Goal: Navigation & Orientation: Find specific page/section

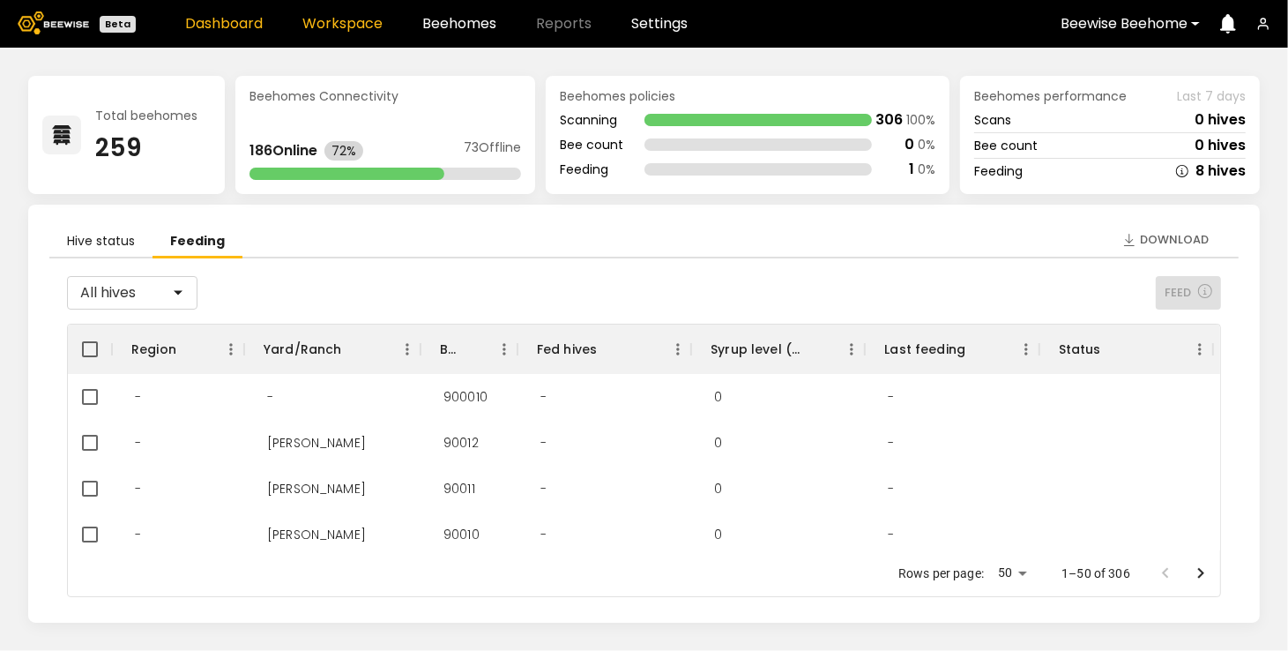
click at [362, 25] on link "Workspace" at bounding box center [342, 24] width 80 height 14
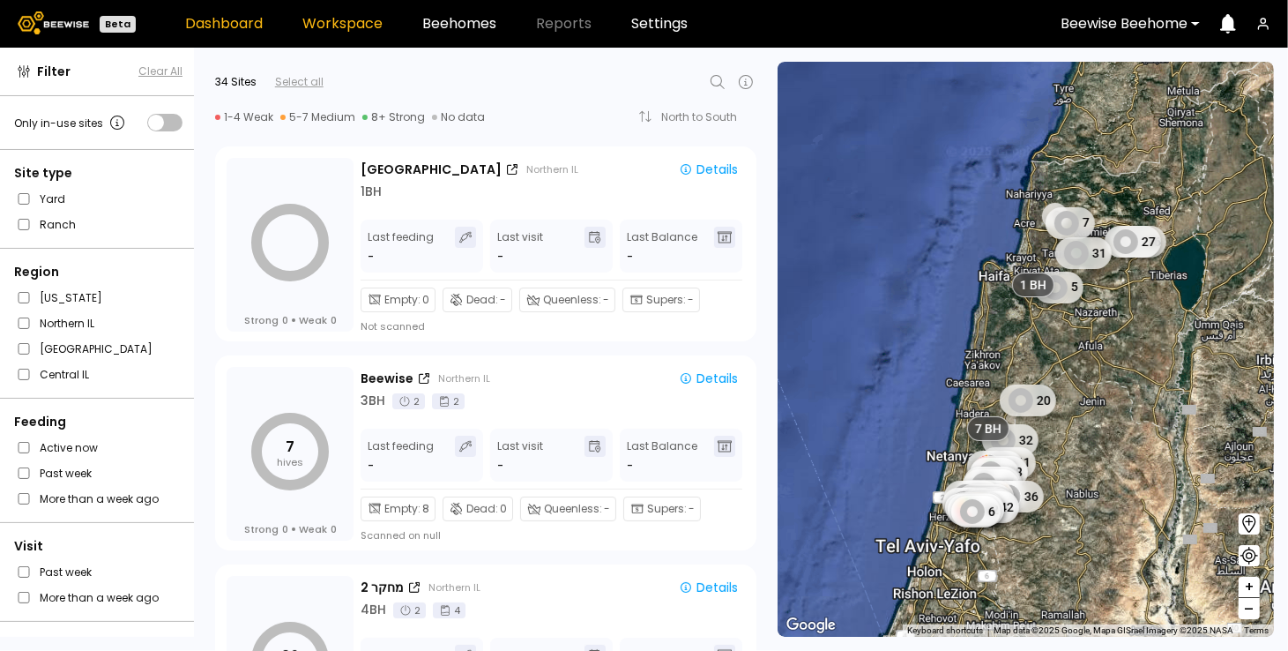
click at [253, 20] on link "Dashboard" at bounding box center [224, 24] width 78 height 14
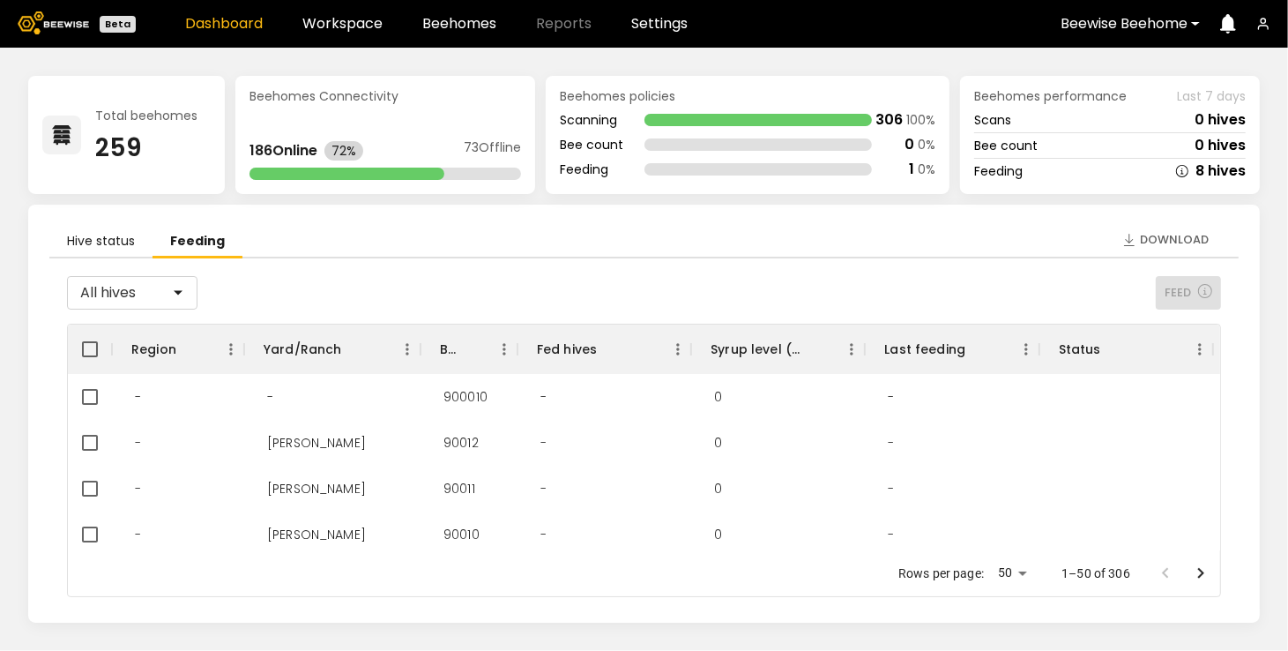
click at [205, 242] on li "Feeding" at bounding box center [198, 242] width 90 height 33
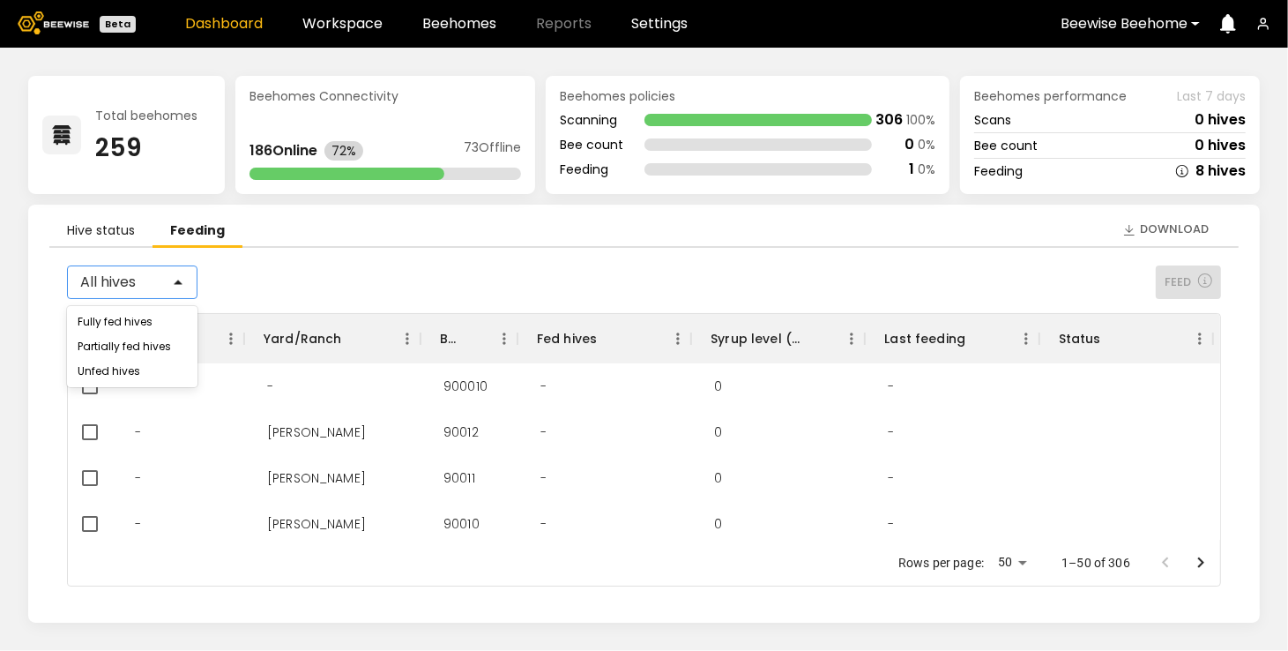
click at [182, 288] on div at bounding box center [189, 282] width 14 height 32
click at [104, 229] on li "Hive status" at bounding box center [100, 231] width 103 height 33
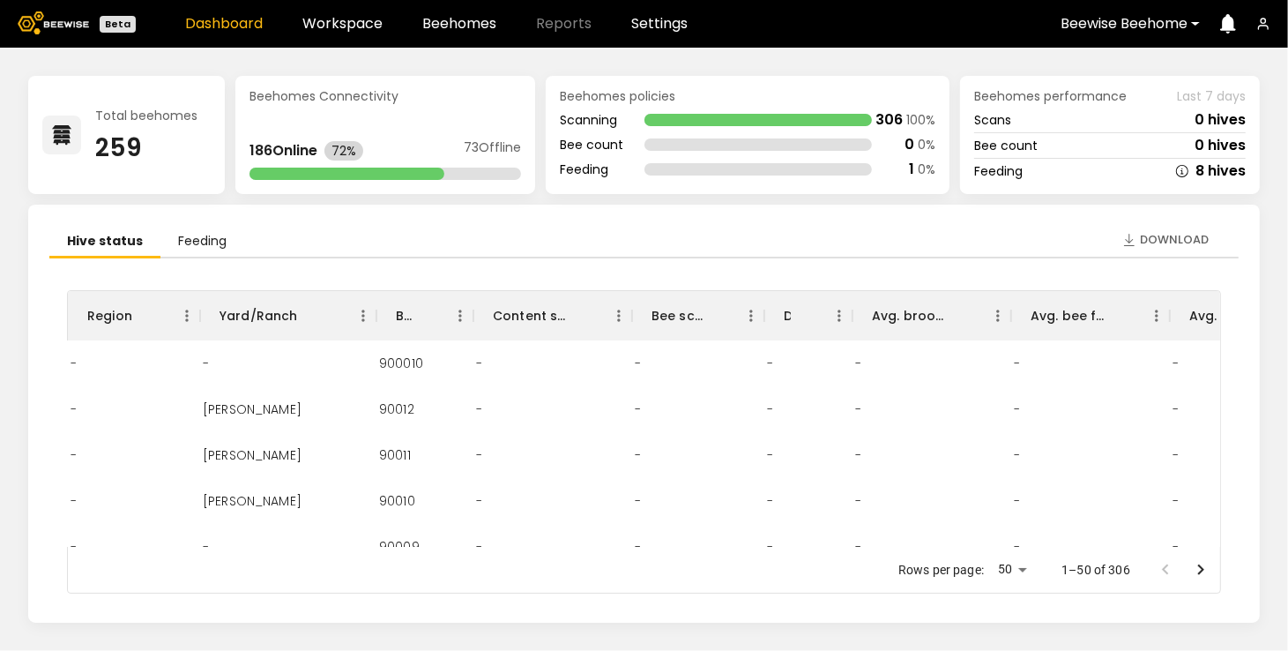
scroll to position [0, 0]
click at [645, 227] on ul "Hive status Feeding" at bounding box center [643, 242] width 1189 height 33
click at [355, 18] on link "Workspace" at bounding box center [342, 24] width 80 height 14
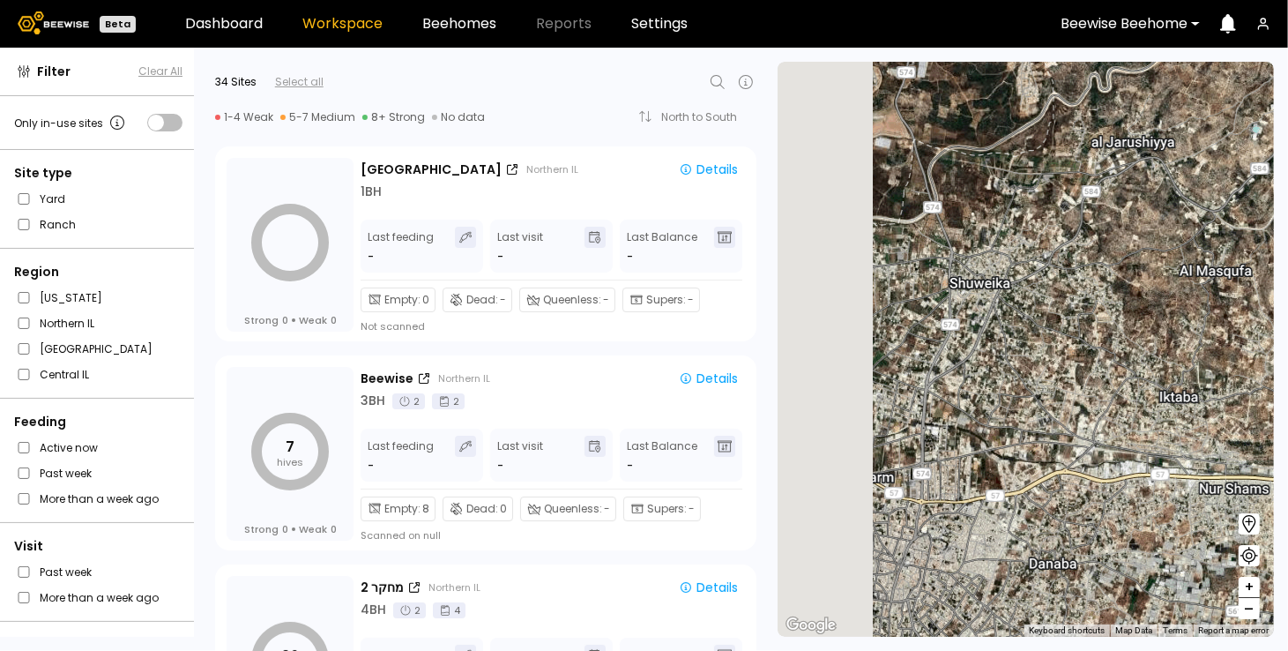
drag, startPoint x: 994, startPoint y: 428, endPoint x: 1083, endPoint y: 470, distance: 98.6
click at [1280, 517] on section "← Move left → Move right ↑ Move up ↓ Move down + Zoom in - Zoom out Home Jump l…" at bounding box center [1033, 349] width 510 height 603
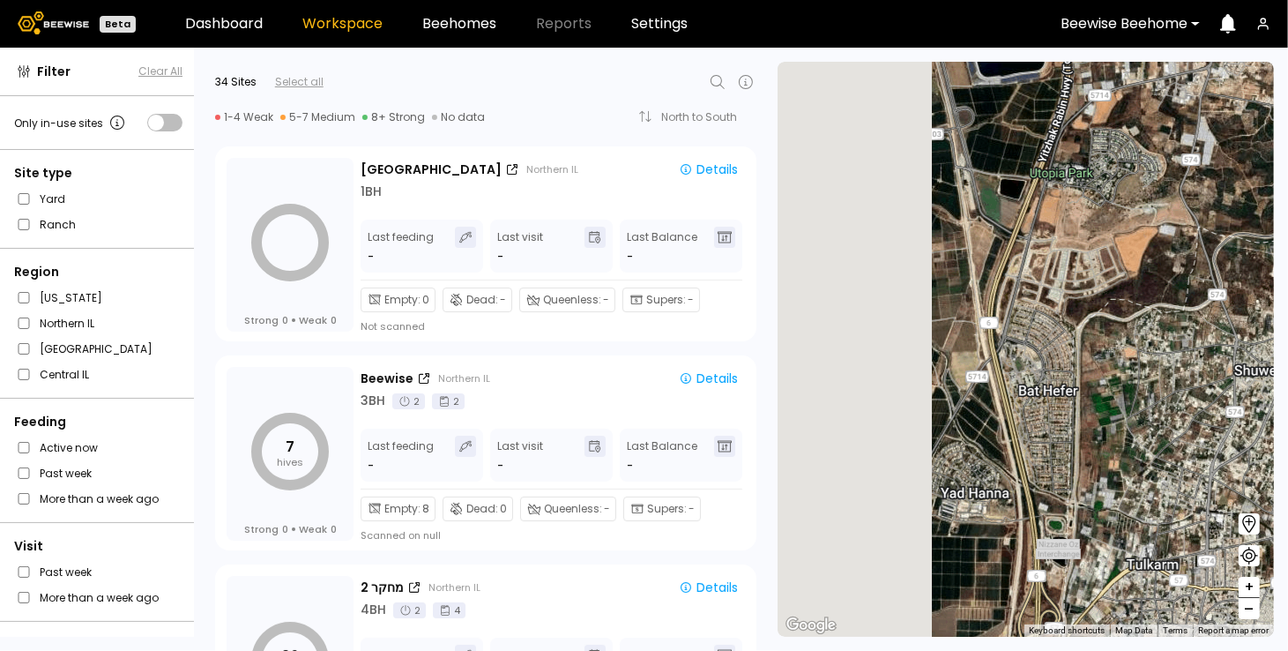
drag, startPoint x: 983, startPoint y: 399, endPoint x: 1271, endPoint y: 492, distance: 302.8
click at [1271, 492] on div "1 BH 1 BH 1 BH 1 BH 1 BH 1 BH 5 BH # 10038 7 BH 9 BH 2 BH 2 BH" at bounding box center [1026, 349] width 496 height 575
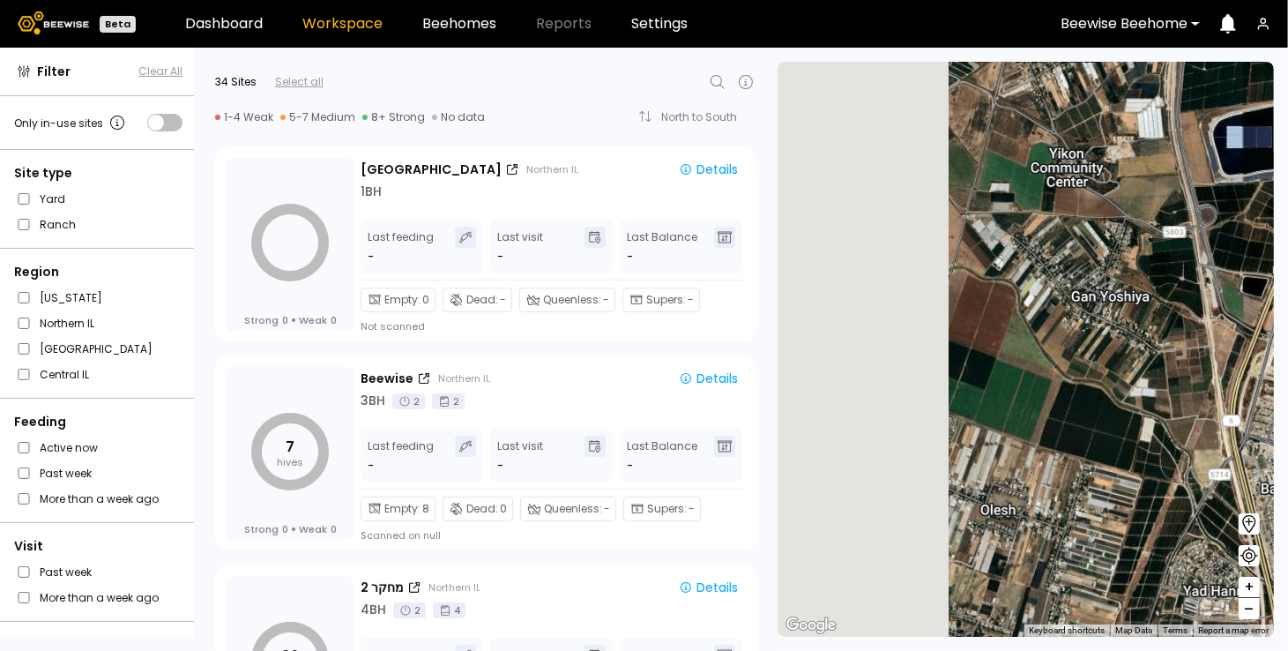
drag, startPoint x: 1059, startPoint y: 426, endPoint x: 1307, endPoint y: 518, distance: 265.3
click at [1288, 518] on html "Beta Dashboard Workspace Beehomes Reports Settings Beewise Beehome Filter Clear…" at bounding box center [644, 325] width 1288 height 651
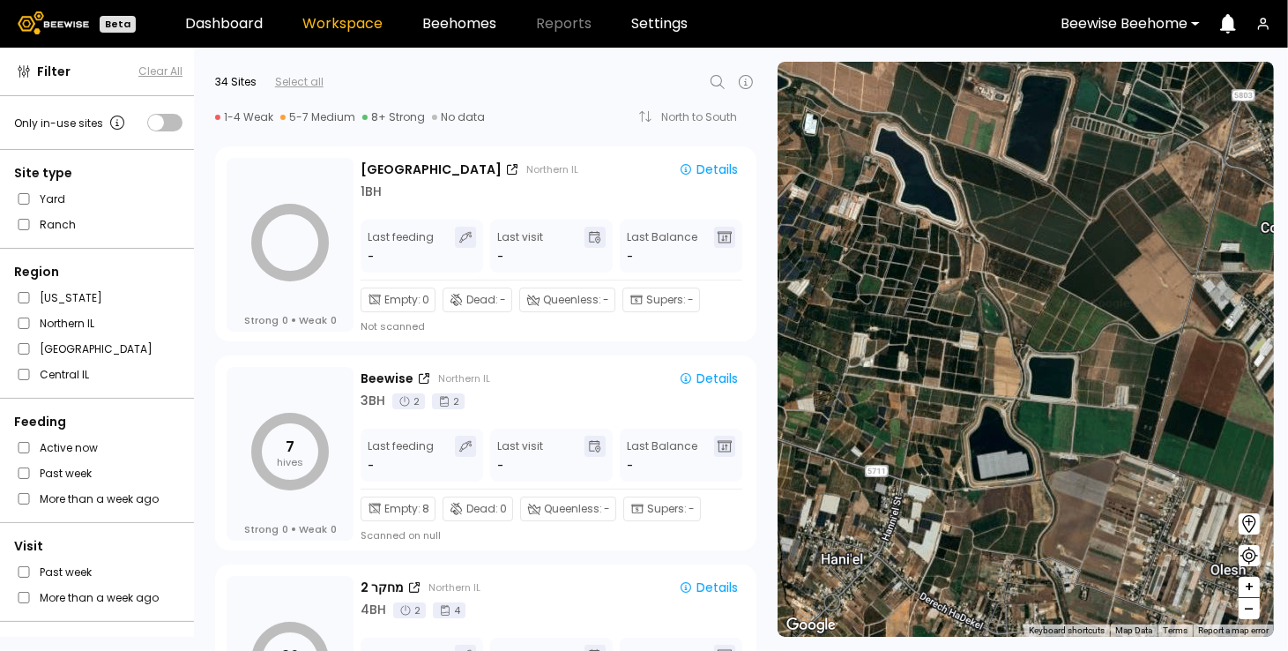
drag, startPoint x: 1006, startPoint y: 450, endPoint x: 1241, endPoint y: 523, distance: 246.2
click at [1241, 523] on section "← Move left → Move right ↑ Move up ↓ Move down + Zoom in - Zoom out Home Jump l…" at bounding box center [1033, 349] width 510 height 603
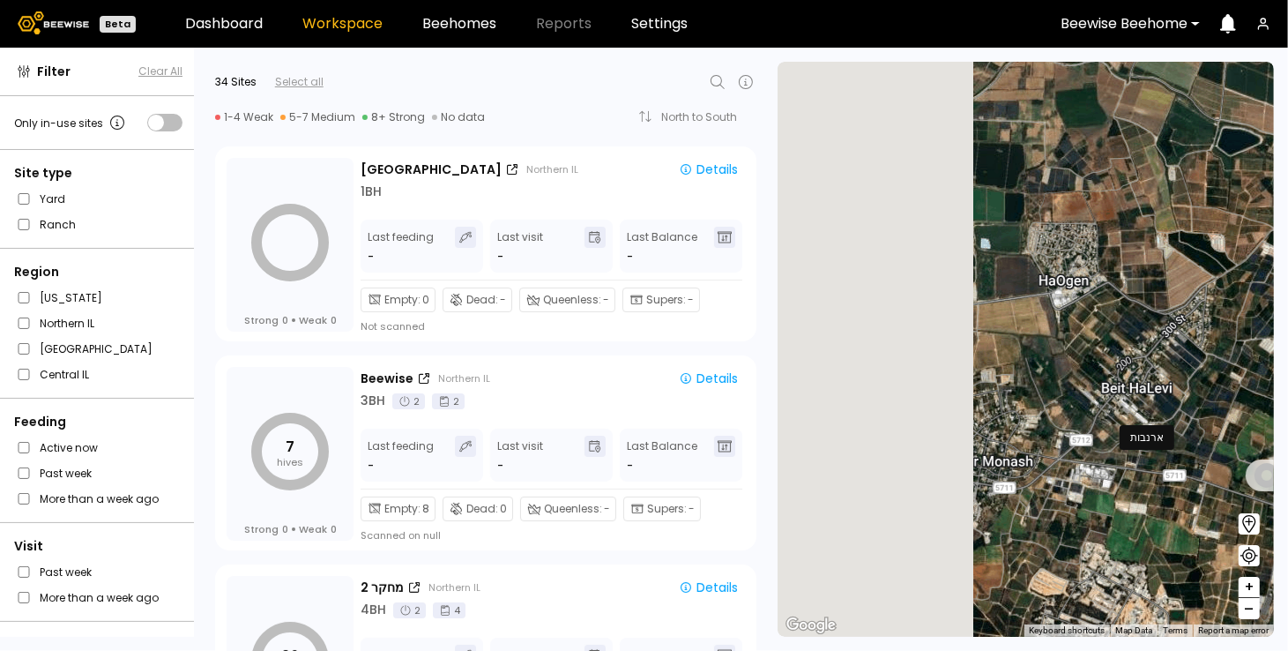
drag, startPoint x: 909, startPoint y: 443, endPoint x: 1285, endPoint y: 474, distance: 377.7
click at [1285, 474] on section "← Move left → Move right ↑ Move up ↓ Move down + Zoom in - Zoom out Home Jump l…" at bounding box center [1033, 349] width 510 height 603
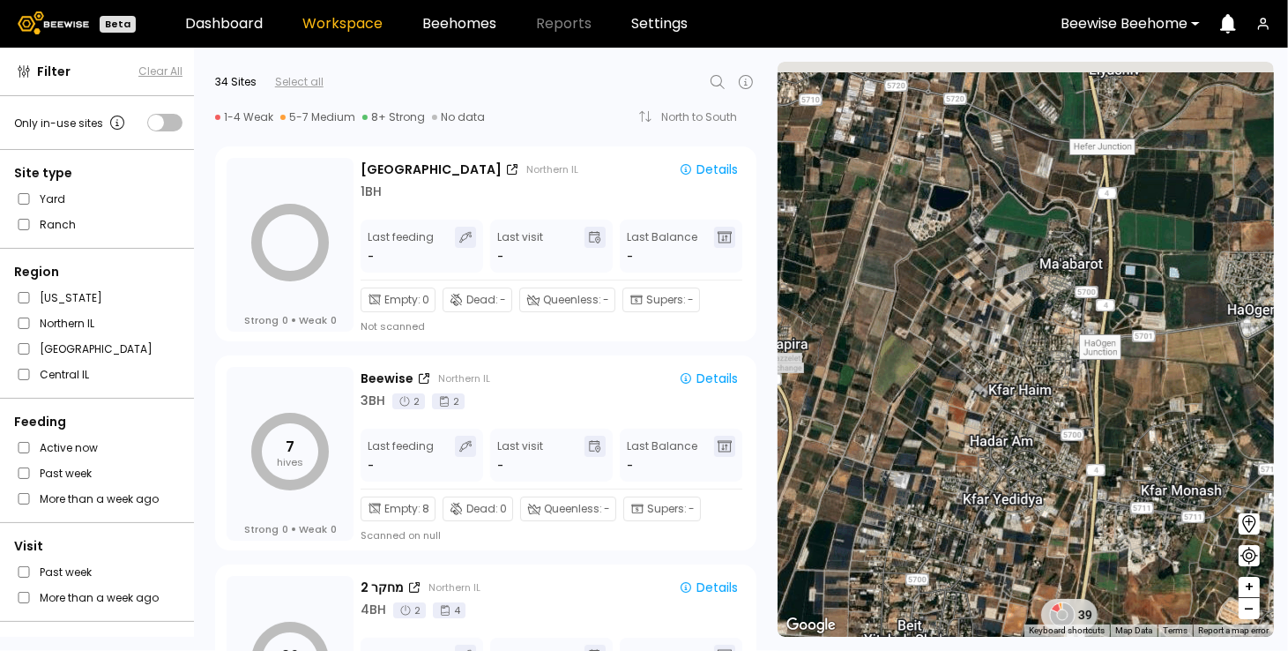
drag, startPoint x: 994, startPoint y: 447, endPoint x: 1235, endPoint y: 483, distance: 244.2
click at [1235, 483] on div "1 BH 1 BH 1 BH 1 BH 1 BH 1 BH 5 BH # 10038 7 BH 9 BH 2 BH 2 BH 39" at bounding box center [1026, 349] width 496 height 575
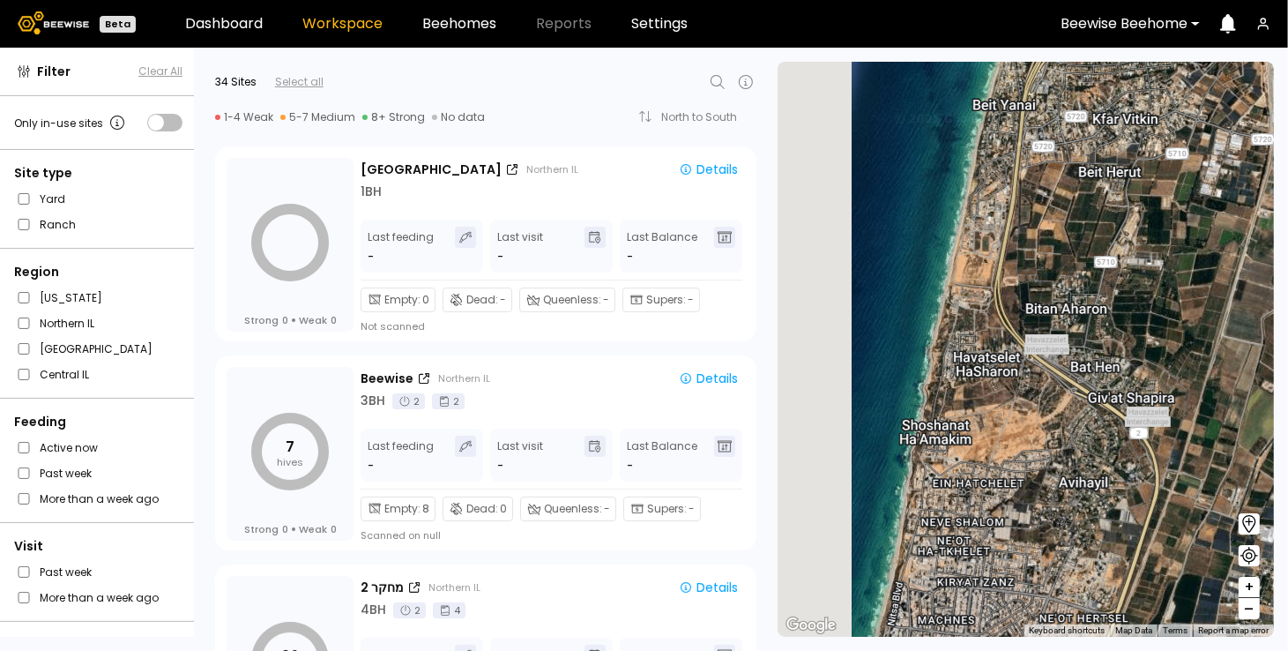
drag, startPoint x: 952, startPoint y: 416, endPoint x: 1192, endPoint y: 465, distance: 244.6
click at [1194, 465] on div "1 BH 1 BH 1 BH 1 BH 1 BH 1 BH 5 BH # 10038 7 BH 9 BH 2 BH 2 BH 39" at bounding box center [1026, 349] width 496 height 575
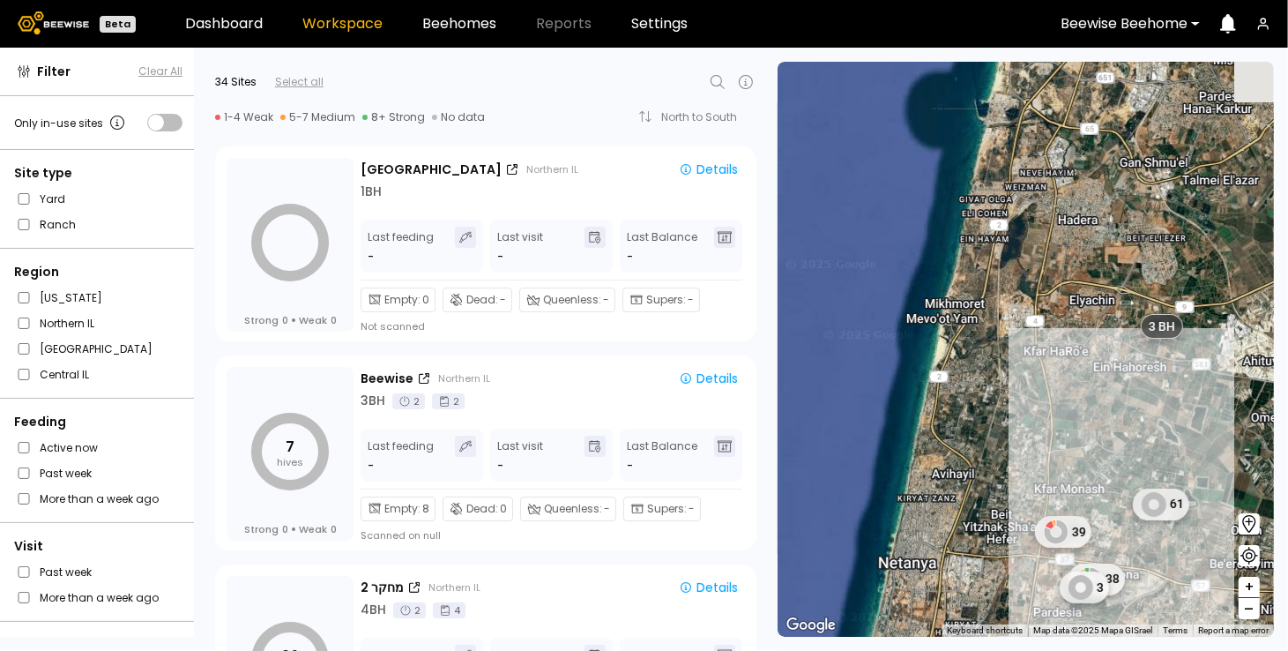
drag, startPoint x: 1081, startPoint y: 402, endPoint x: 939, endPoint y: 423, distance: 143.5
click at [939, 423] on div "1 BH 1 BH 1 BH 2 BH 39 61 38 3 42 45 3 BH 2 BH" at bounding box center [1026, 349] width 496 height 575
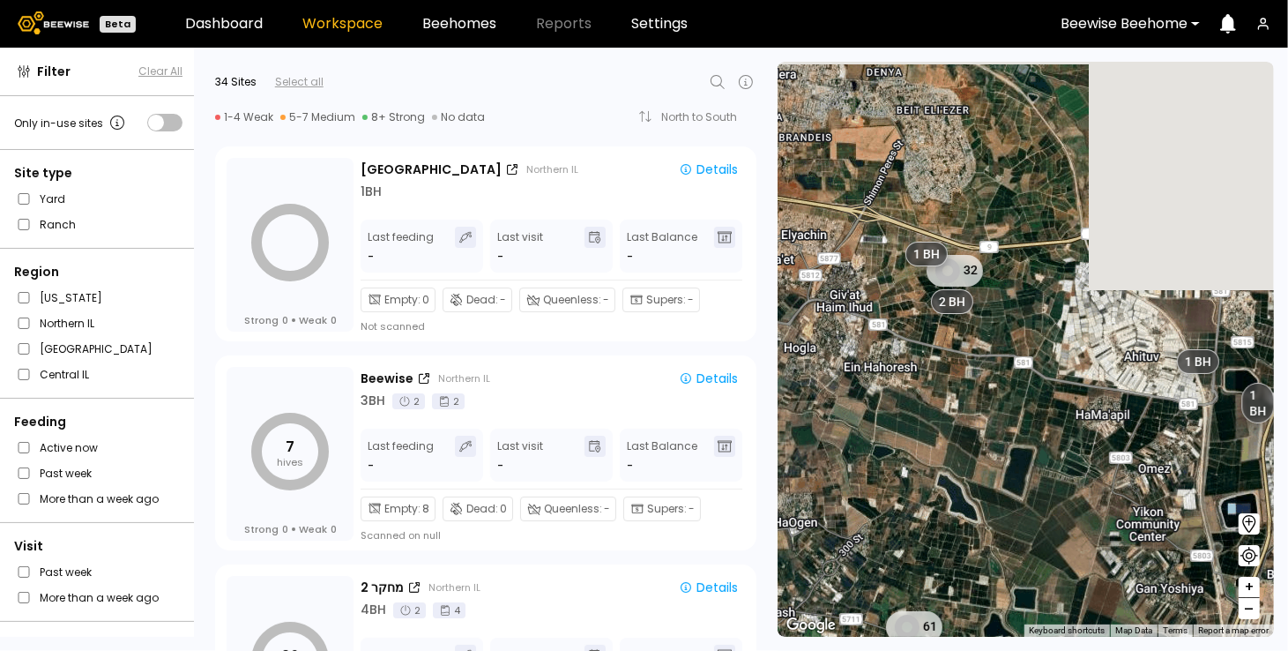
drag, startPoint x: 1120, startPoint y: 397, endPoint x: 870, endPoint y: 441, distance: 253.3
click at [870, 441] on div "1 BH 1 BH 1 BH 2 BH 39 61 32 2 BH 1 BH 1 BH 1 BH" at bounding box center [1026, 349] width 496 height 575
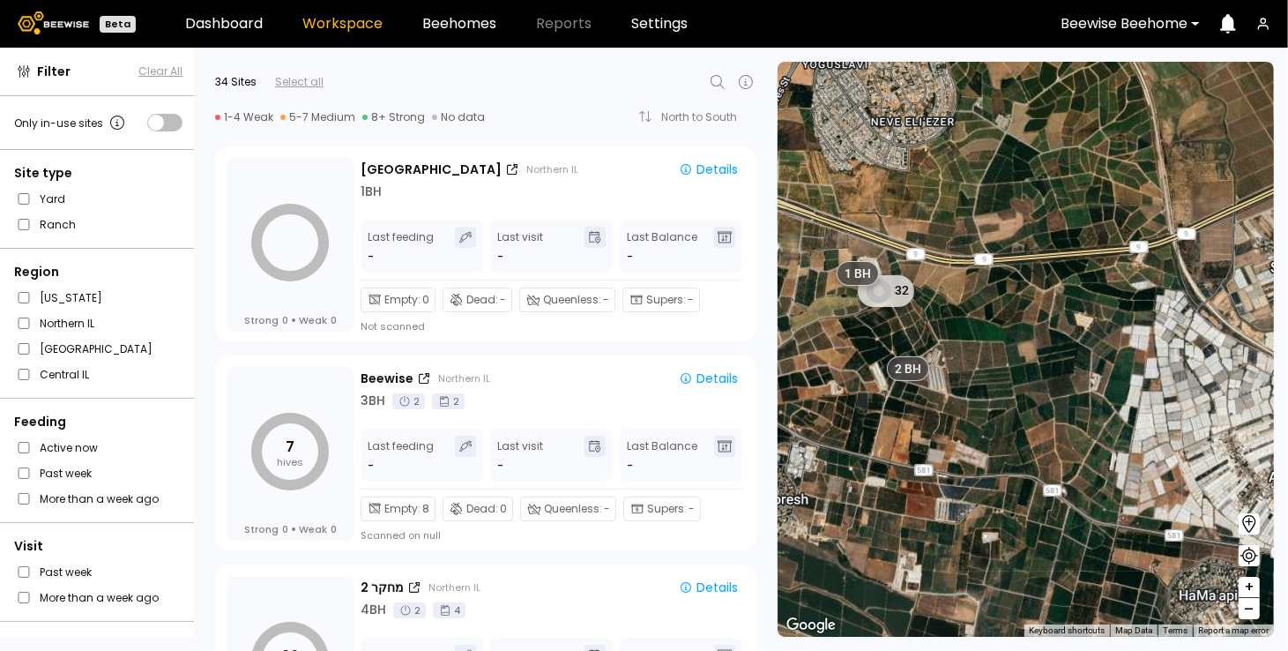
drag, startPoint x: 948, startPoint y: 354, endPoint x: 905, endPoint y: 477, distance: 129.6
click at [905, 477] on div "1 BH 1 BH 1 BH 32 1 BH 1 BH 1 BH 5 BH # 10038 7 BH 9 BH 2 BH 2 BH" at bounding box center [1026, 349] width 496 height 575
click at [909, 294] on div "32" at bounding box center [888, 292] width 71 height 35
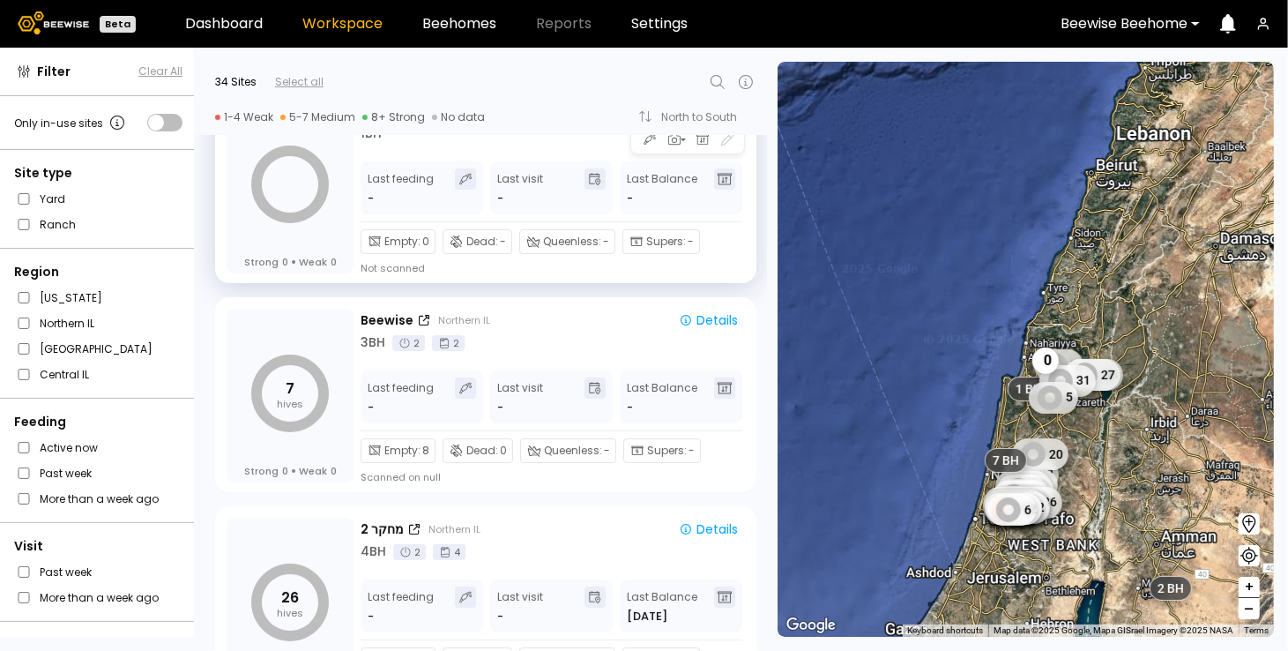
scroll to position [110, 0]
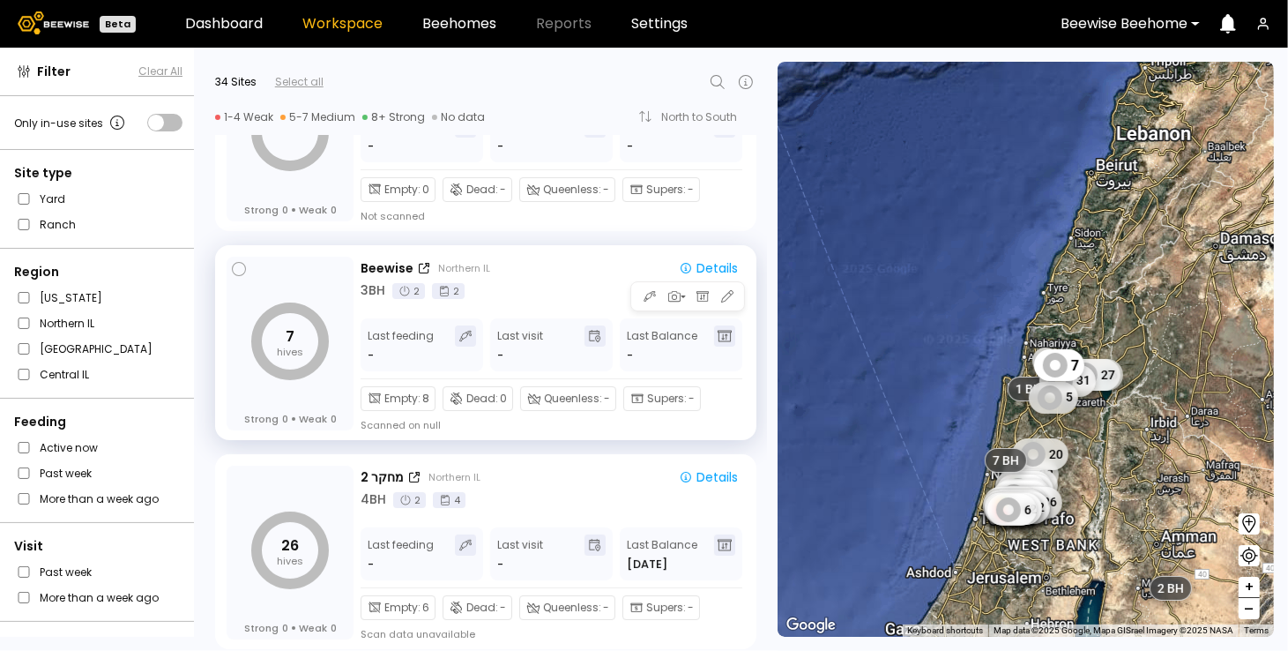
click at [296, 337] on icon "7 hives" at bounding box center [290, 341] width 78 height 78
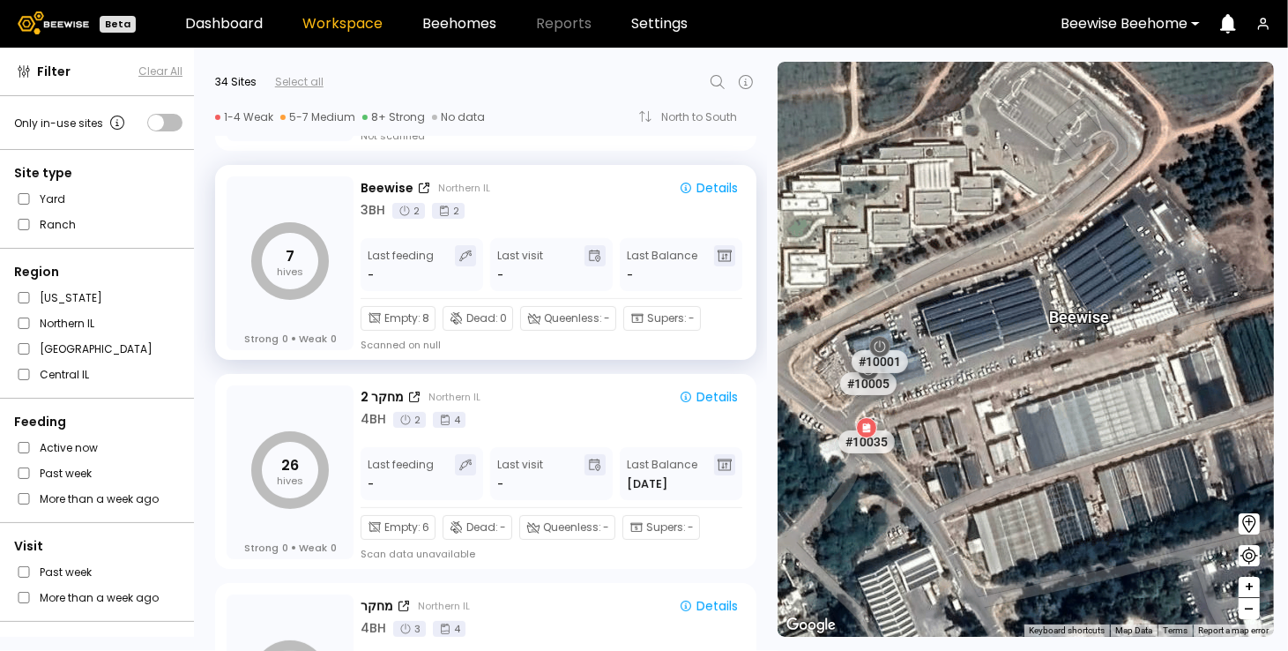
scroll to position [331, 0]
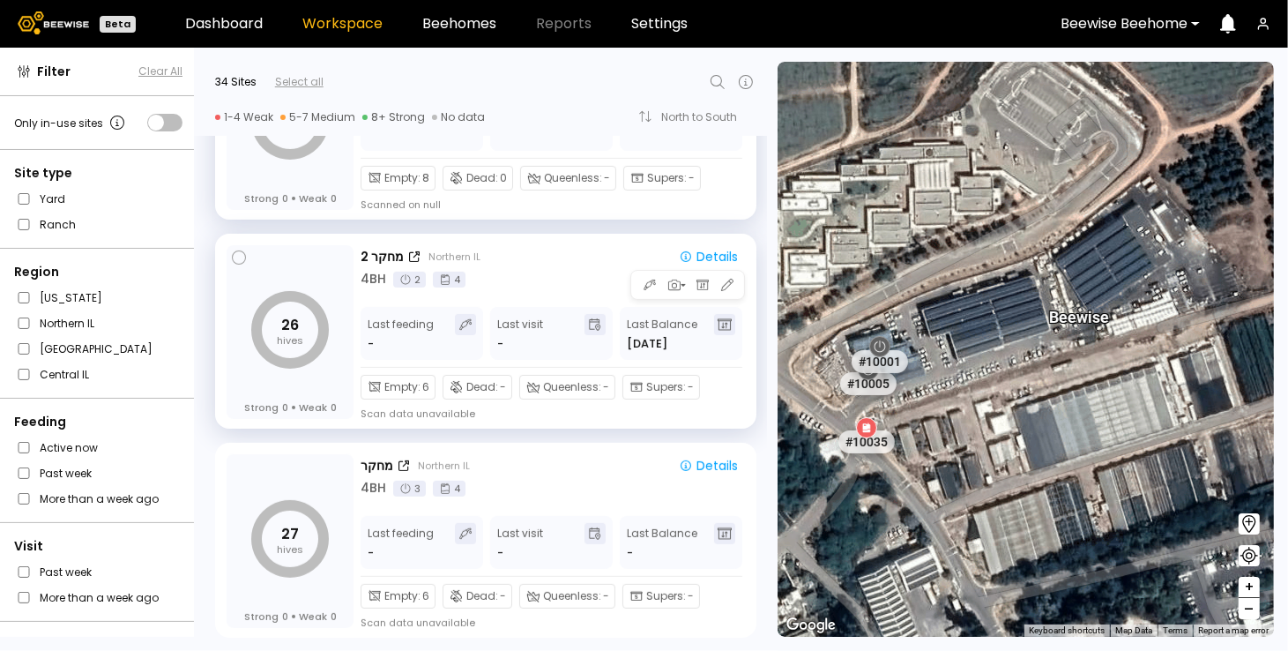
click at [294, 333] on tspan "hives" at bounding box center [290, 340] width 26 height 14
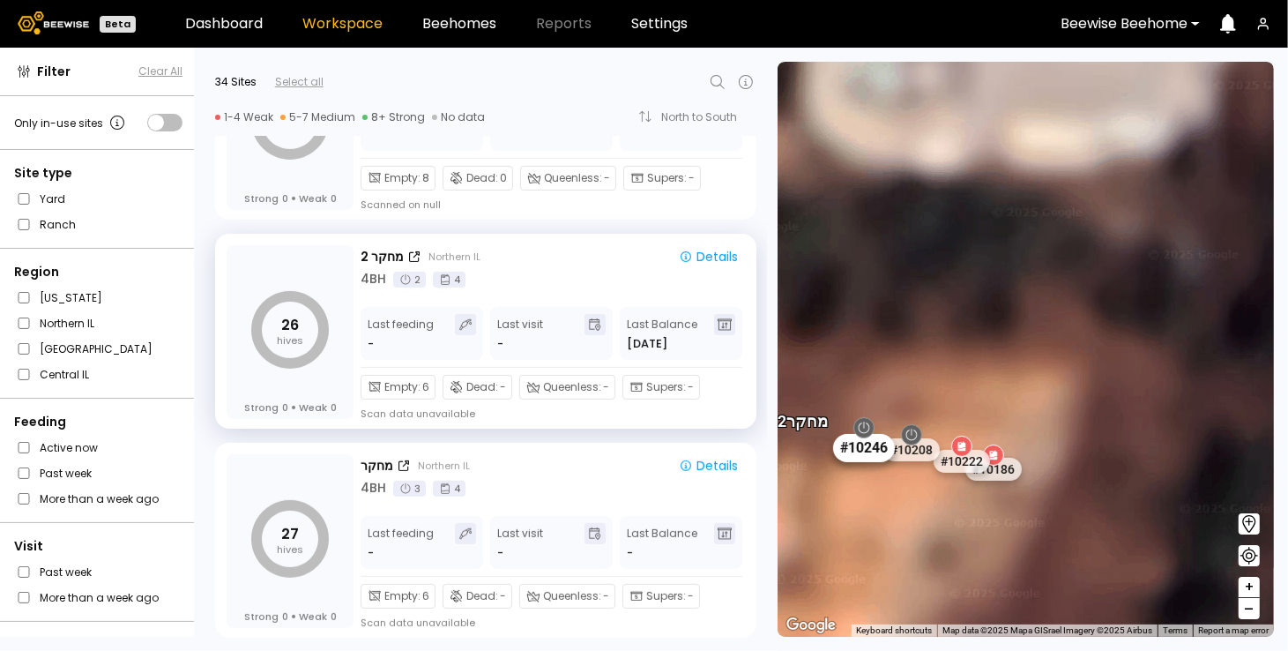
click at [869, 445] on div "# 10246" at bounding box center [863, 448] width 62 height 28
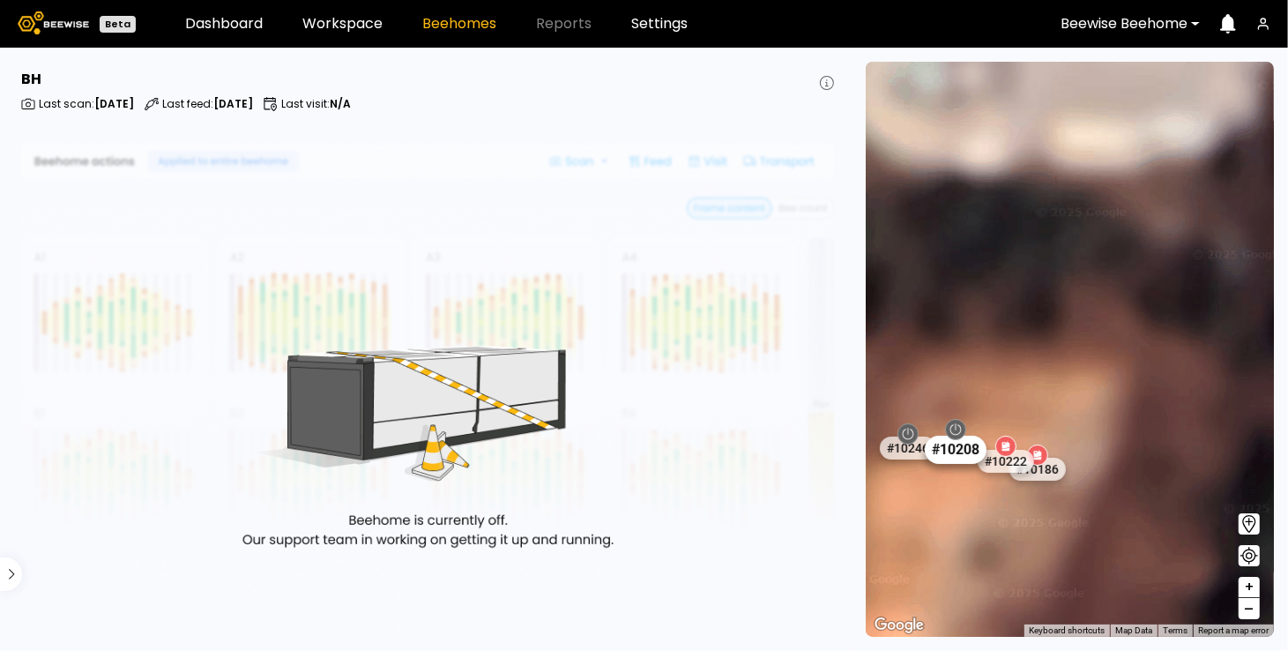
click at [950, 451] on div "# 10208" at bounding box center [955, 449] width 62 height 28
click at [1006, 460] on div "# 10222" at bounding box center [1006, 461] width 62 height 28
click at [1051, 470] on div "# 10186" at bounding box center [1037, 469] width 62 height 28
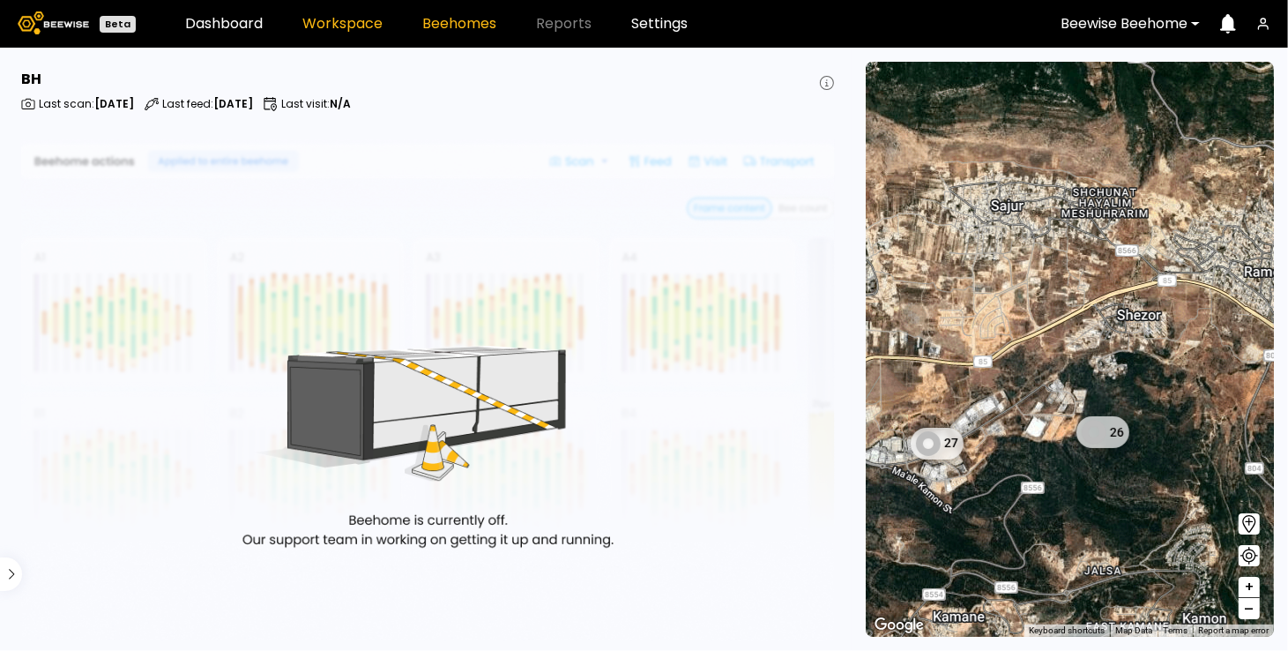
click at [350, 22] on link "Workspace" at bounding box center [342, 24] width 80 height 14
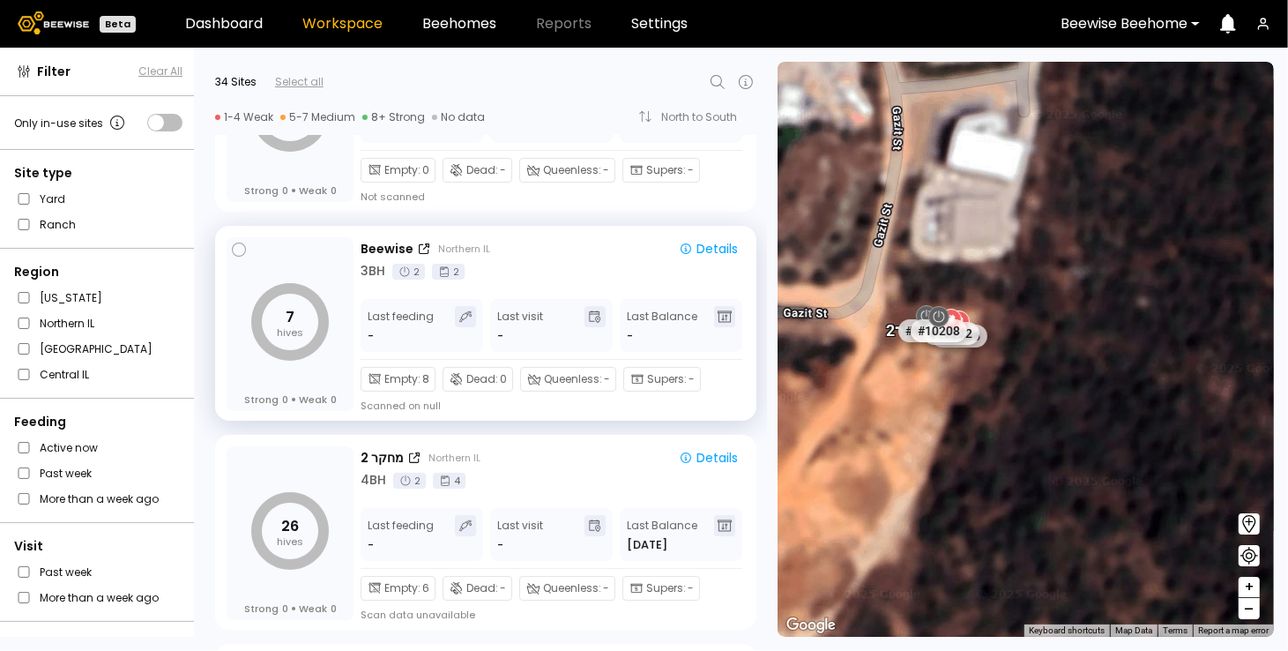
scroll to position [220, 0]
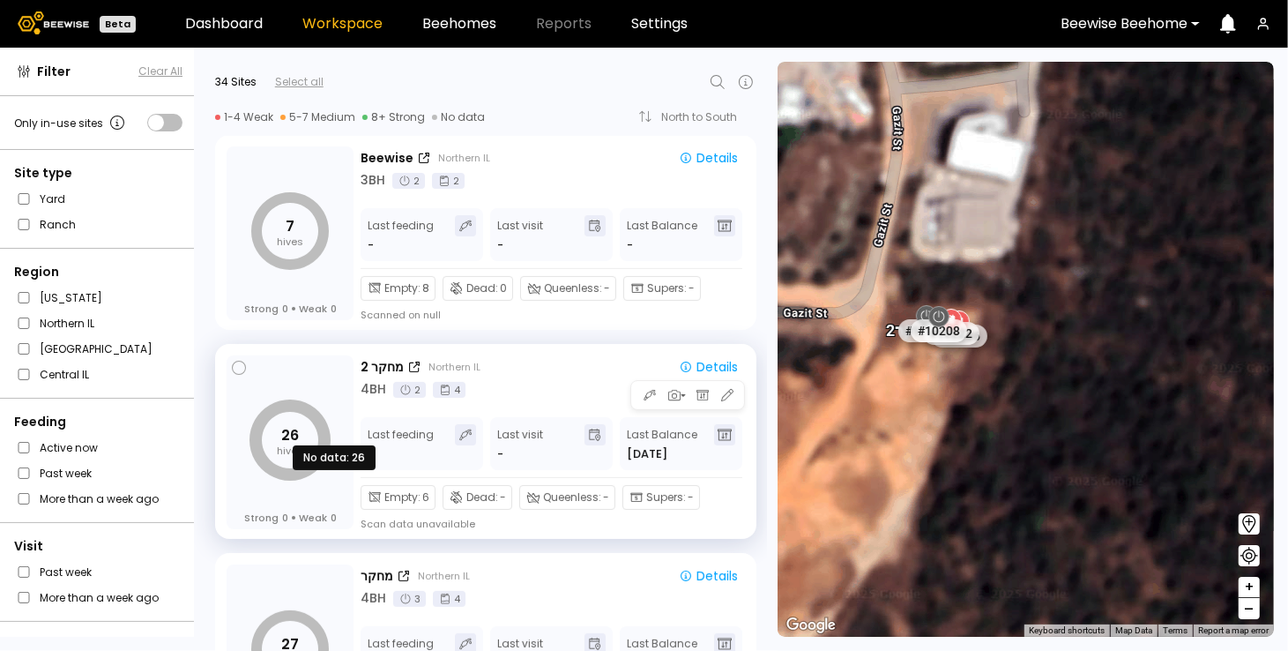
click at [287, 436] on tspan "26" at bounding box center [290, 435] width 18 height 20
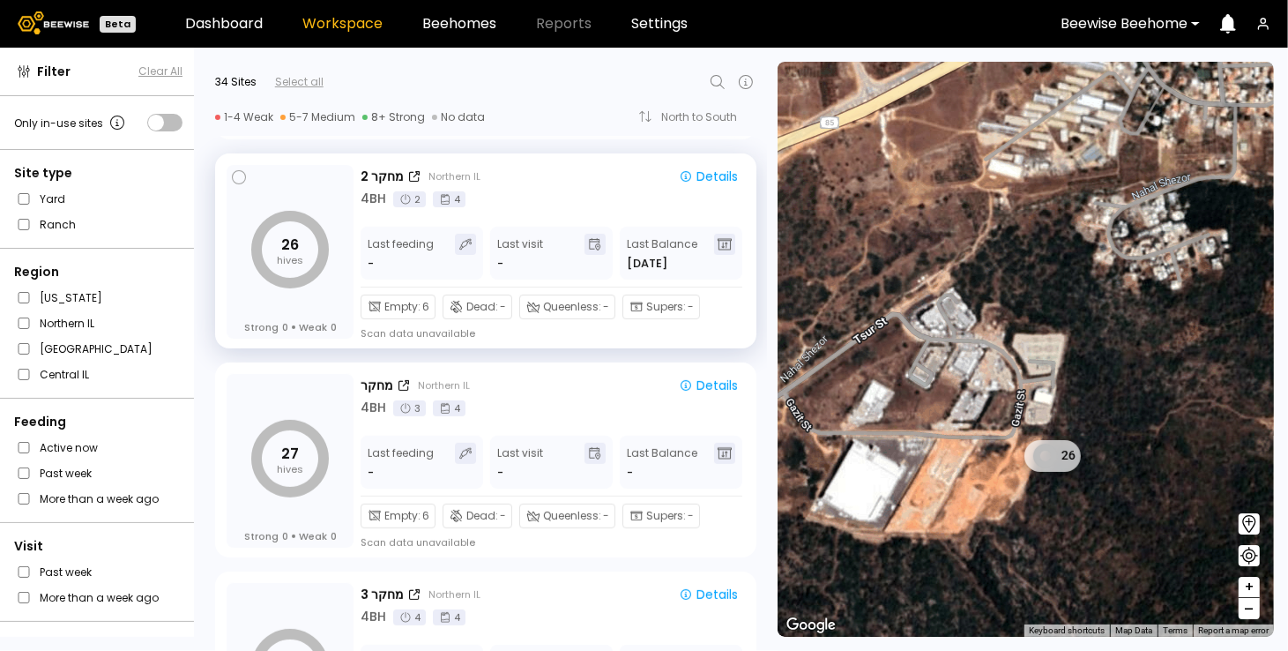
scroll to position [551, 0]
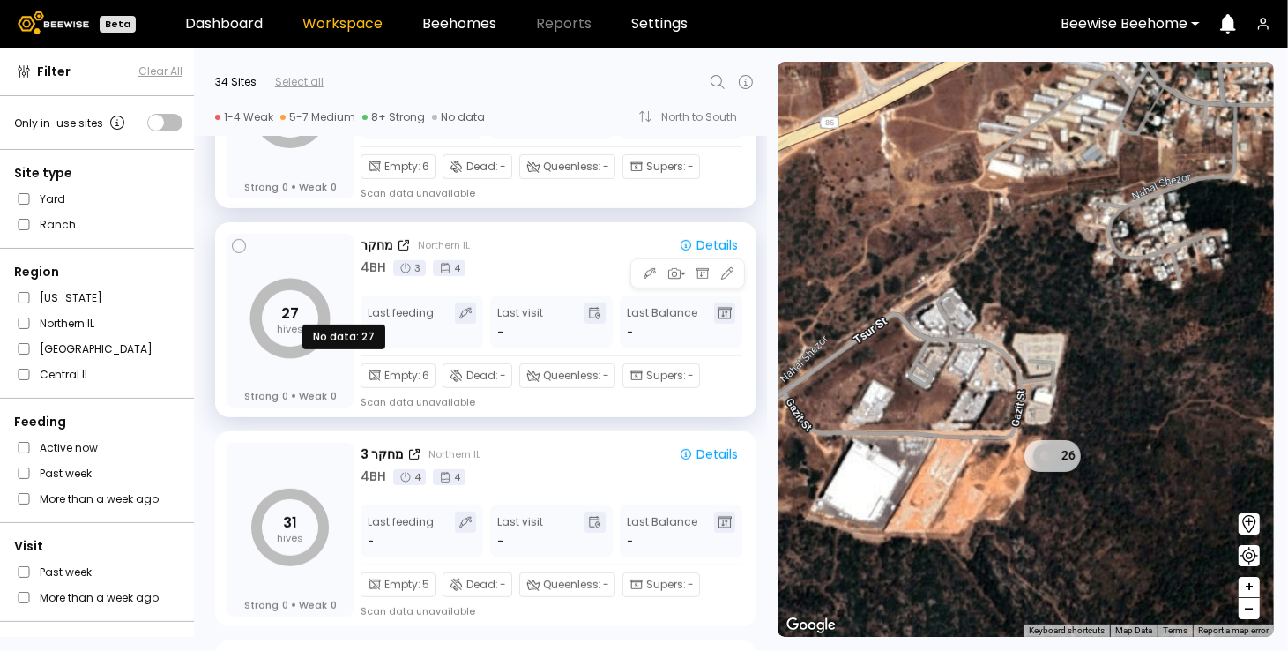
click at [294, 316] on tspan "27" at bounding box center [290, 313] width 18 height 20
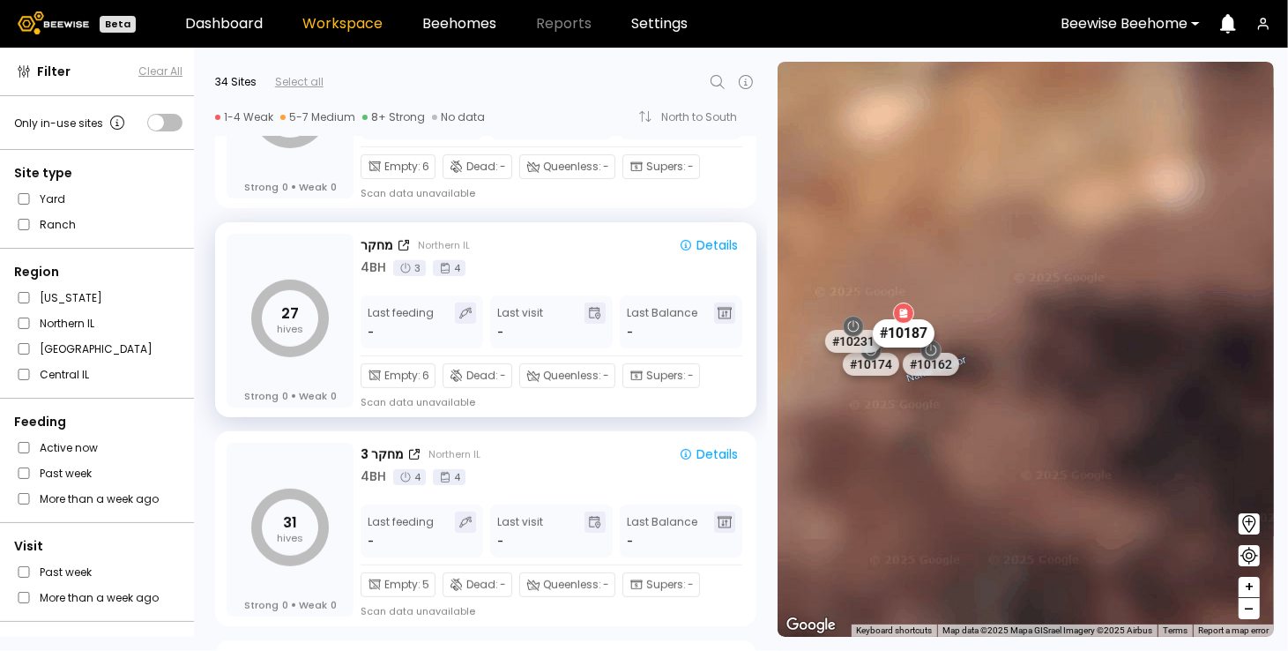
click at [904, 336] on div "# 10187" at bounding box center [903, 333] width 62 height 28
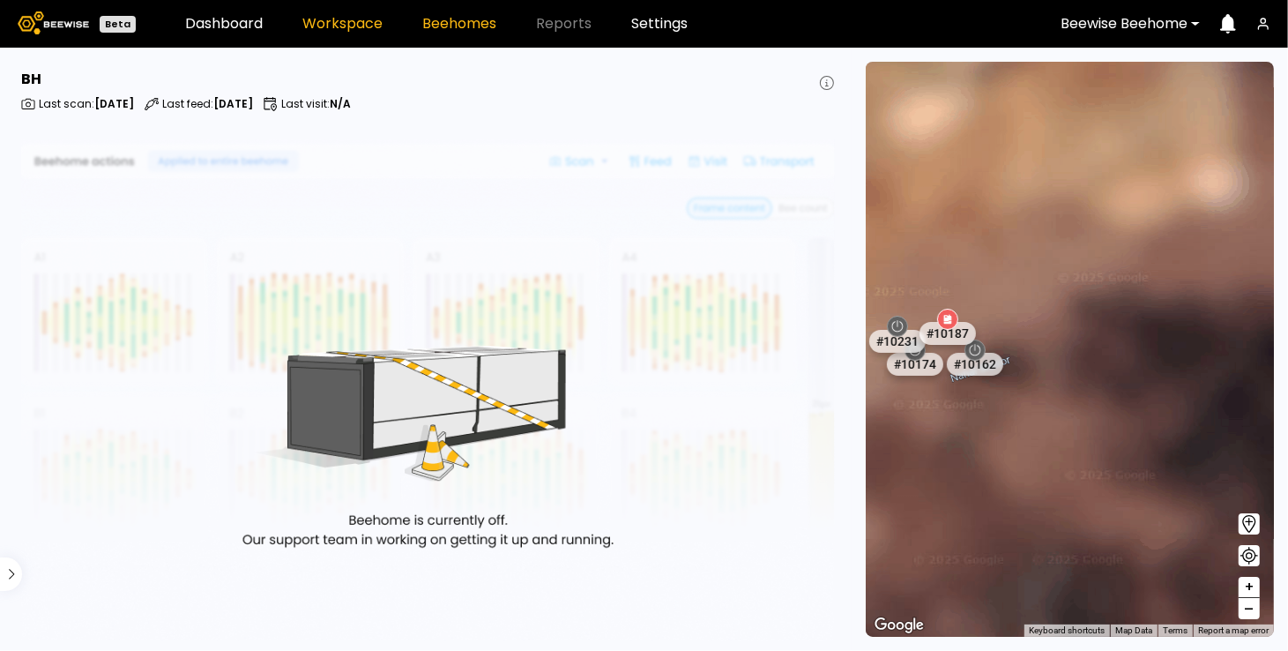
click at [340, 27] on link "Workspace" at bounding box center [342, 24] width 80 height 14
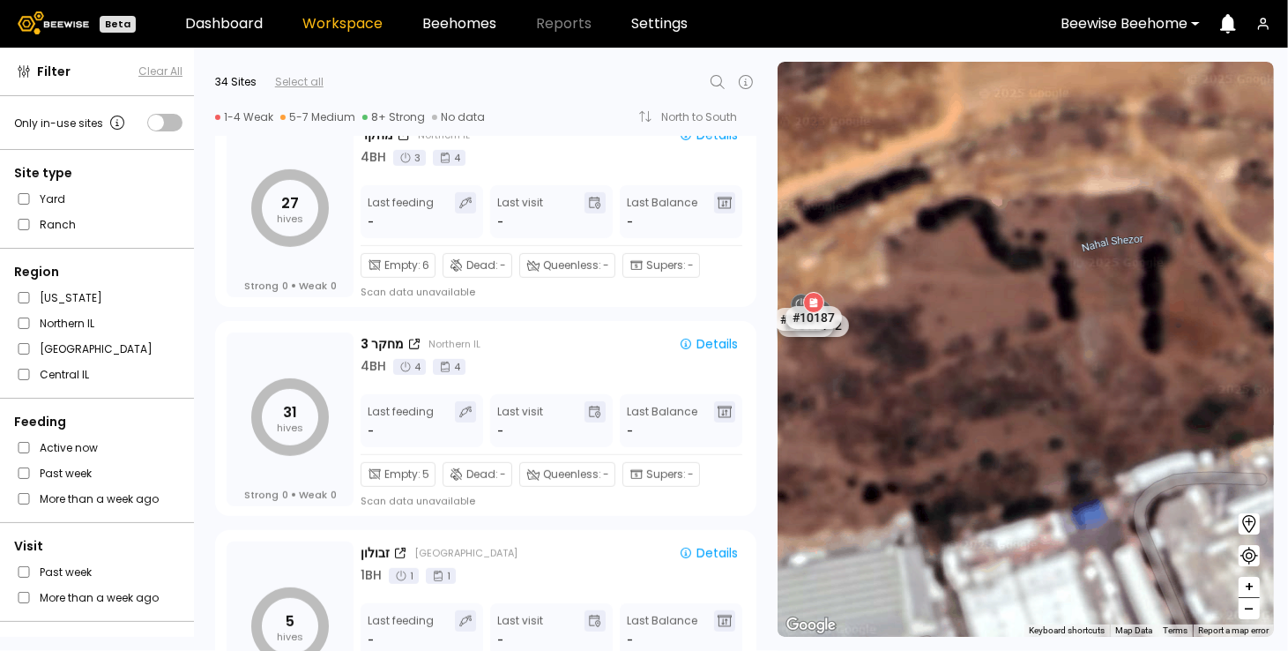
scroll to position [771, 0]
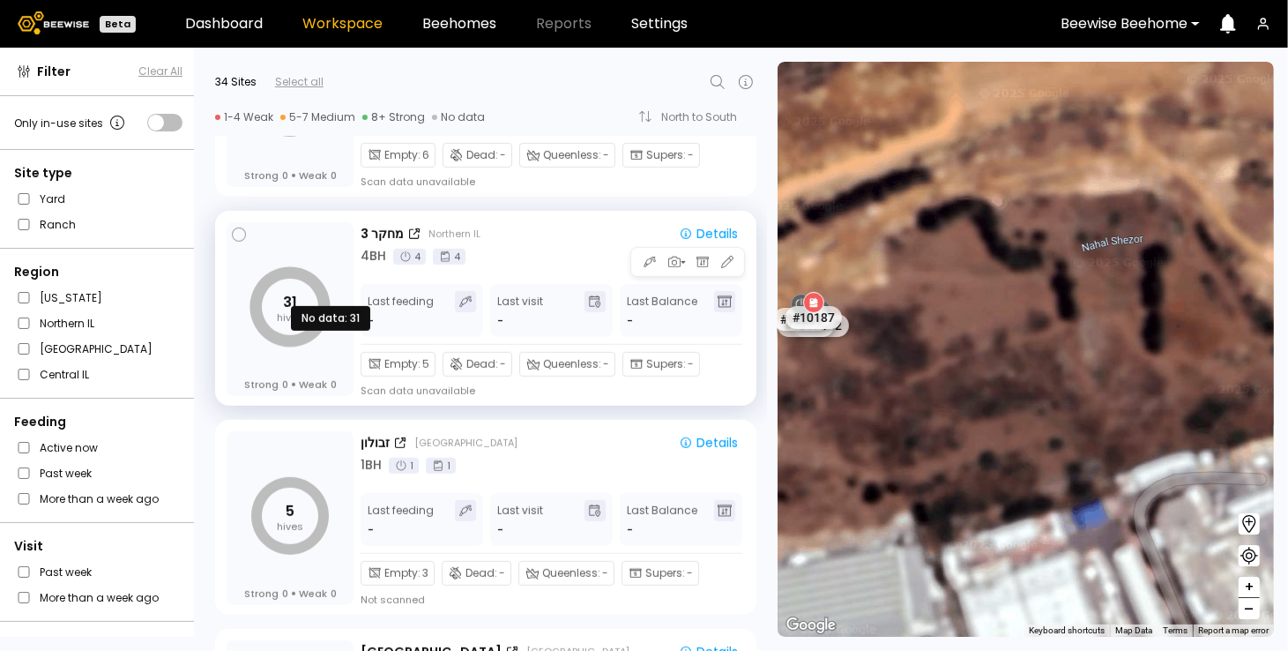
click at [282, 297] on icon "31 hives" at bounding box center [290, 307] width 78 height 78
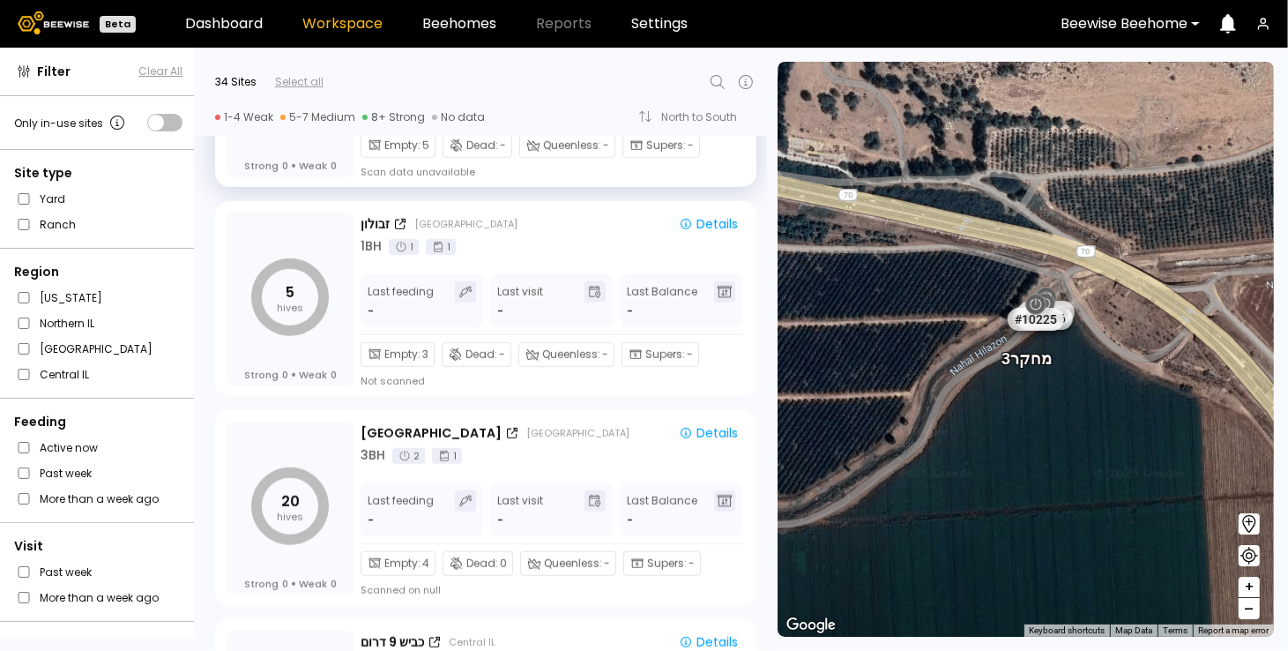
scroll to position [992, 0]
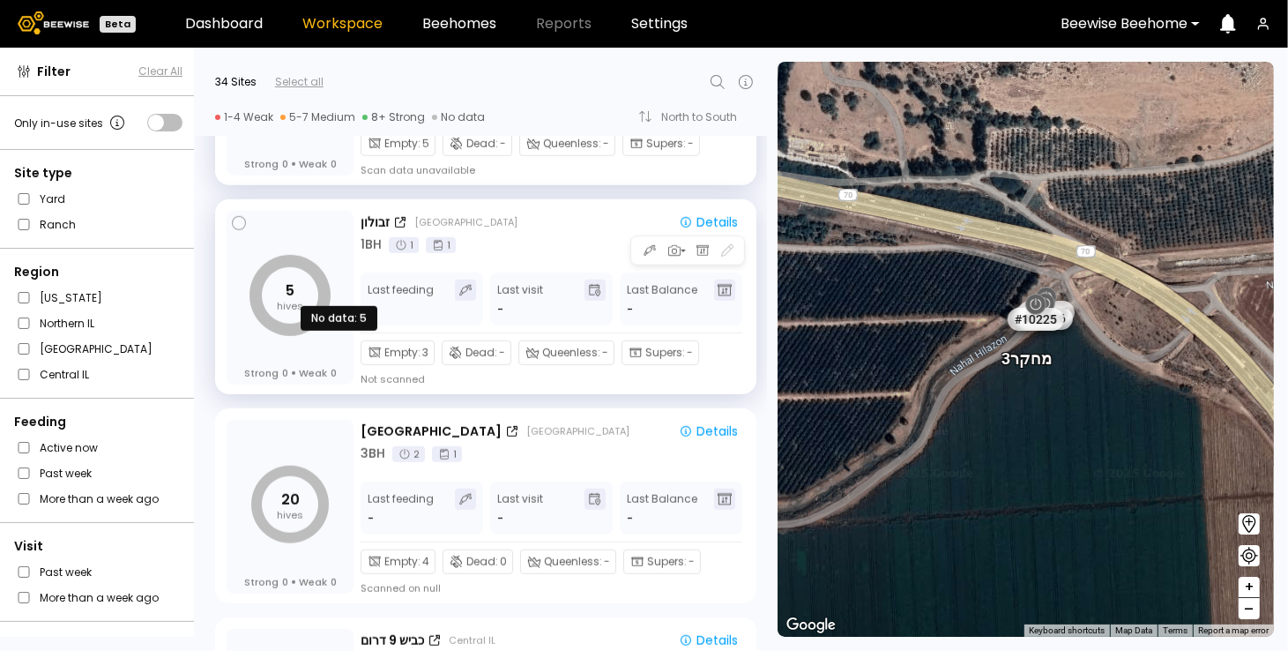
click at [292, 297] on tspan "5" at bounding box center [290, 290] width 9 height 20
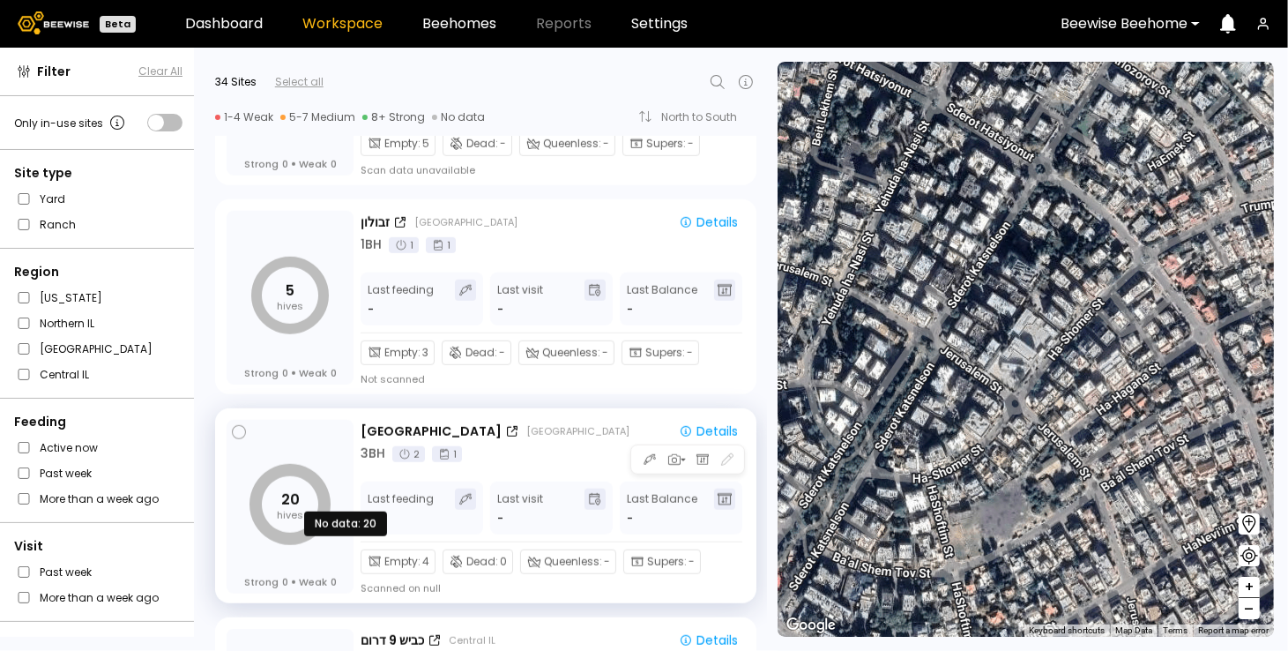
click at [295, 502] on tspan "20" at bounding box center [290, 499] width 19 height 20
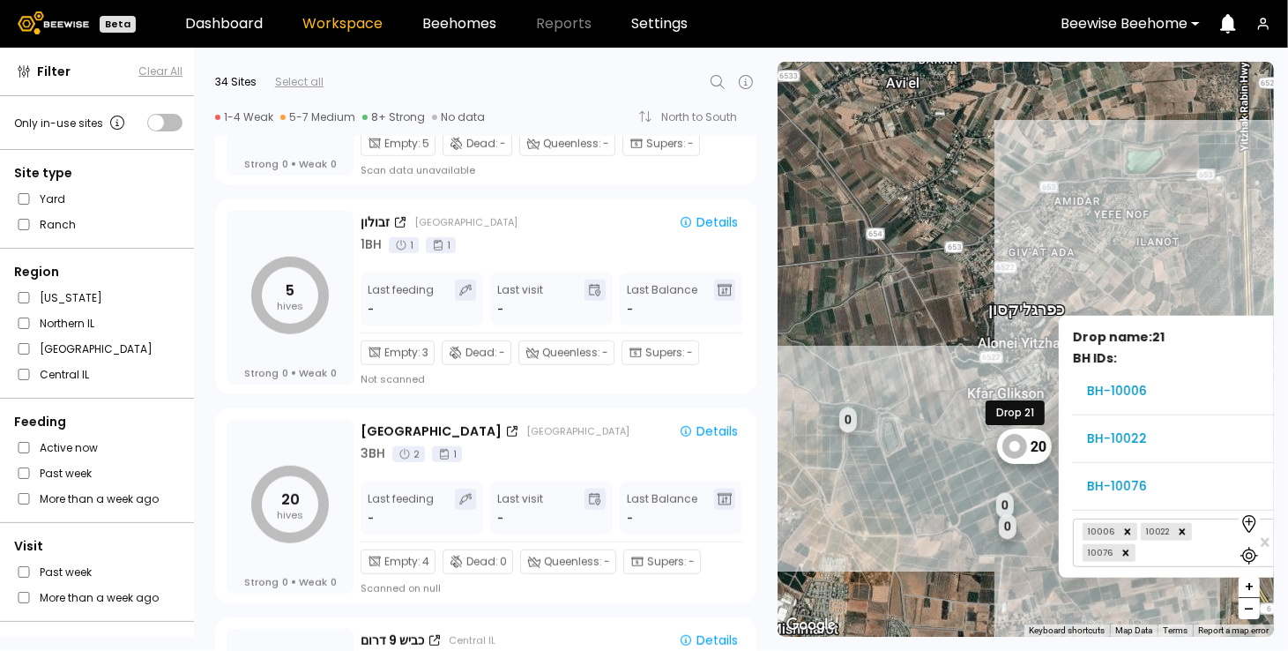
click at [1028, 438] on div "20" at bounding box center [1023, 445] width 55 height 35
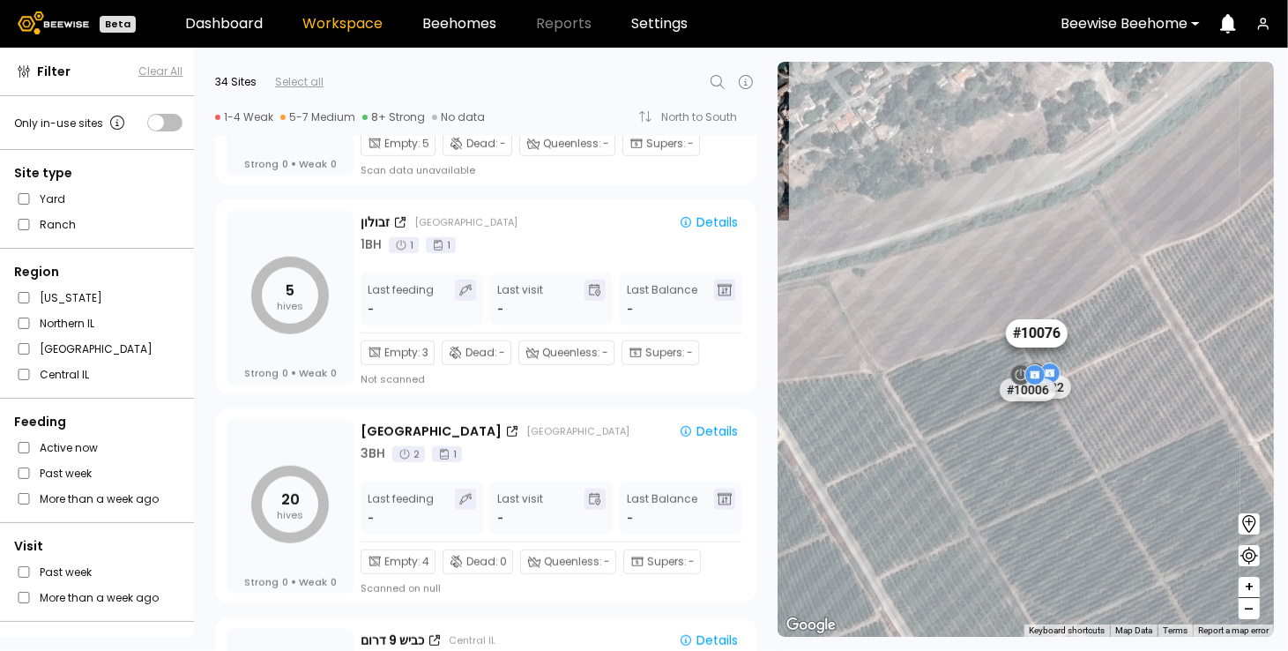
click at [1047, 329] on div "# 10076" at bounding box center [1036, 333] width 62 height 28
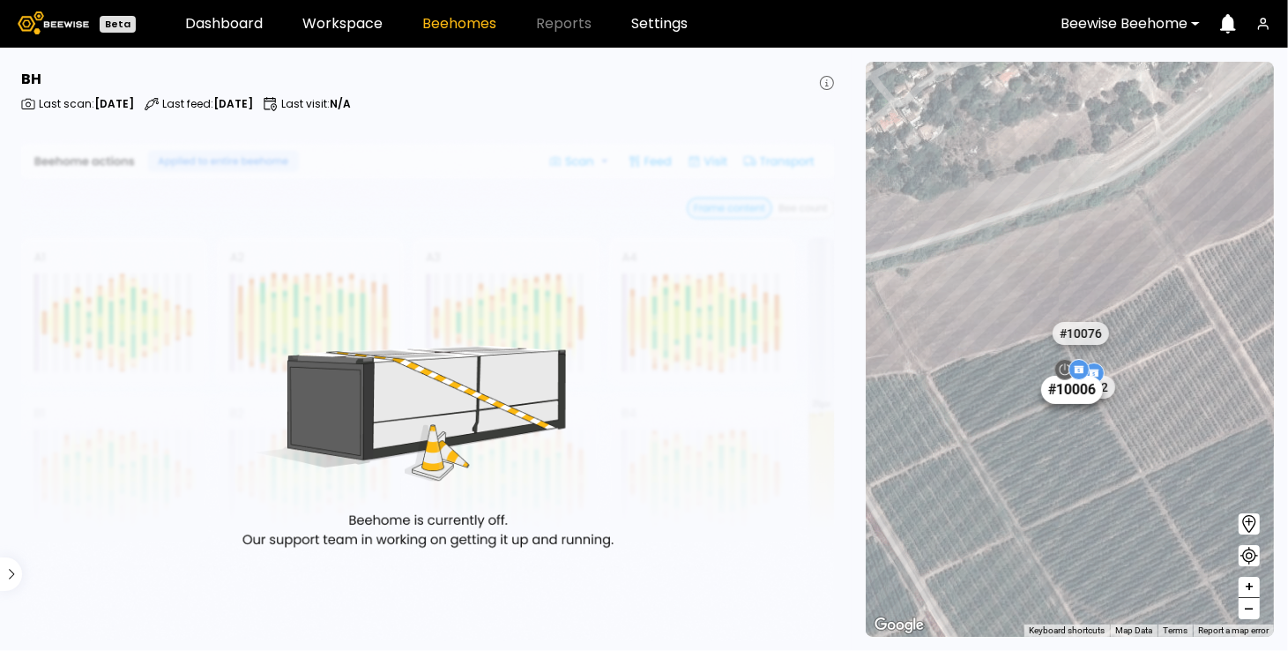
click at [1077, 390] on div "# 10006" at bounding box center [1072, 390] width 62 height 28
click at [1106, 386] on div "# 10022" at bounding box center [1087, 387] width 62 height 28
click at [362, 26] on link "Workspace" at bounding box center [342, 24] width 80 height 14
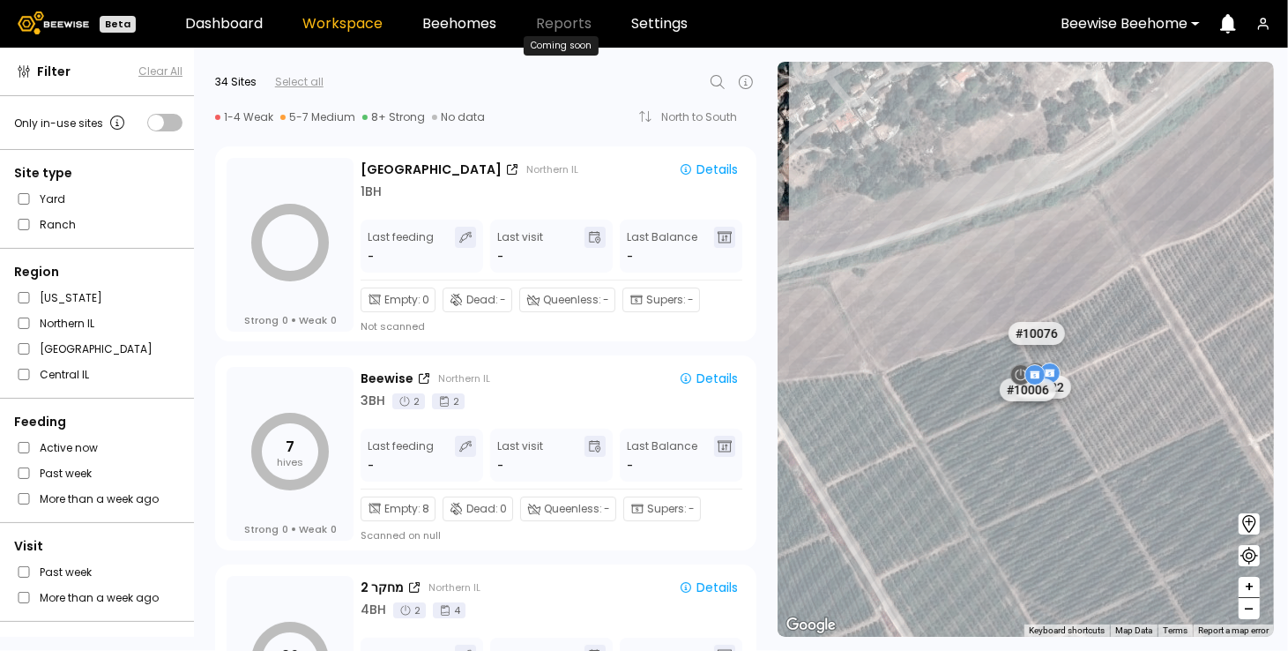
click at [577, 25] on span "Reports" at bounding box center [564, 24] width 56 height 14
click at [557, 24] on span "Reports" at bounding box center [564, 24] width 56 height 14
click at [652, 17] on link "Settings" at bounding box center [659, 24] width 56 height 14
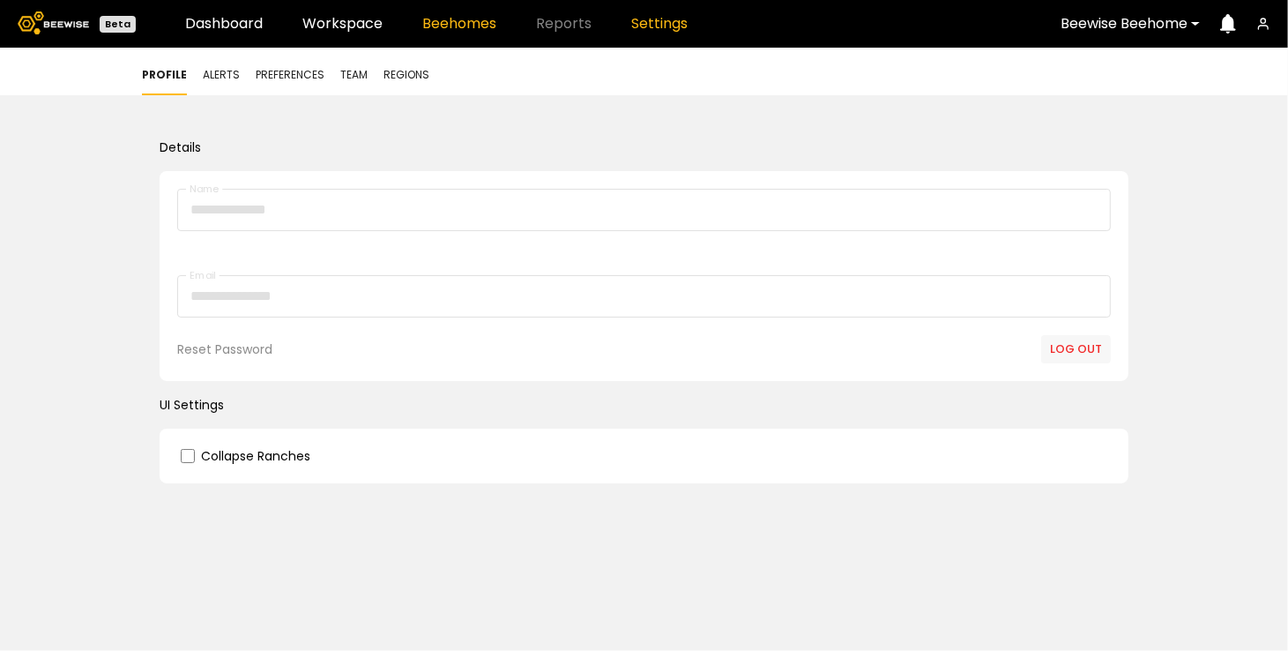
click at [456, 20] on link "Beehomes" at bounding box center [459, 24] width 74 height 14
